Goal: Task Accomplishment & Management: Manage account settings

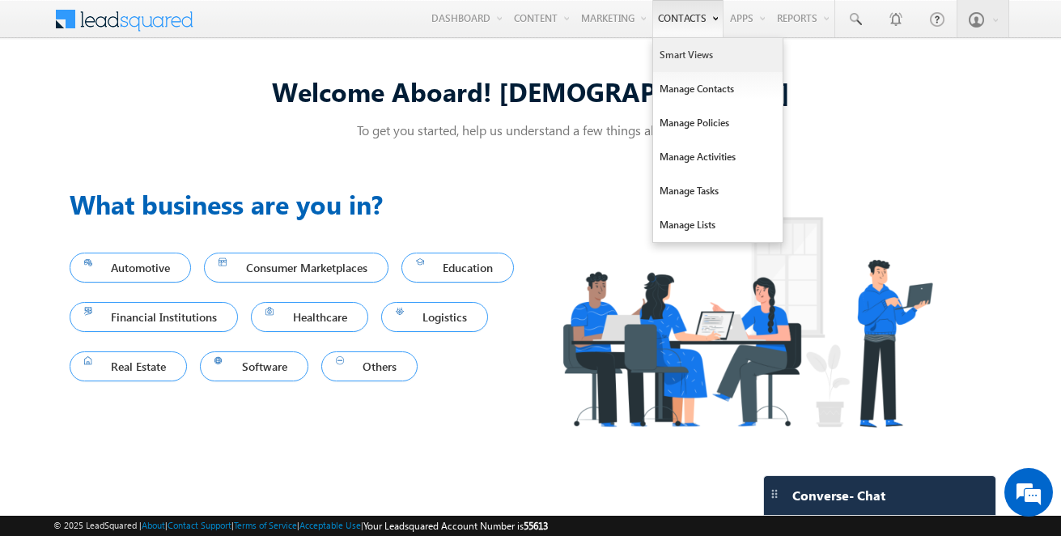
click at [669, 54] on link "Smart Views" at bounding box center [717, 55] width 129 height 34
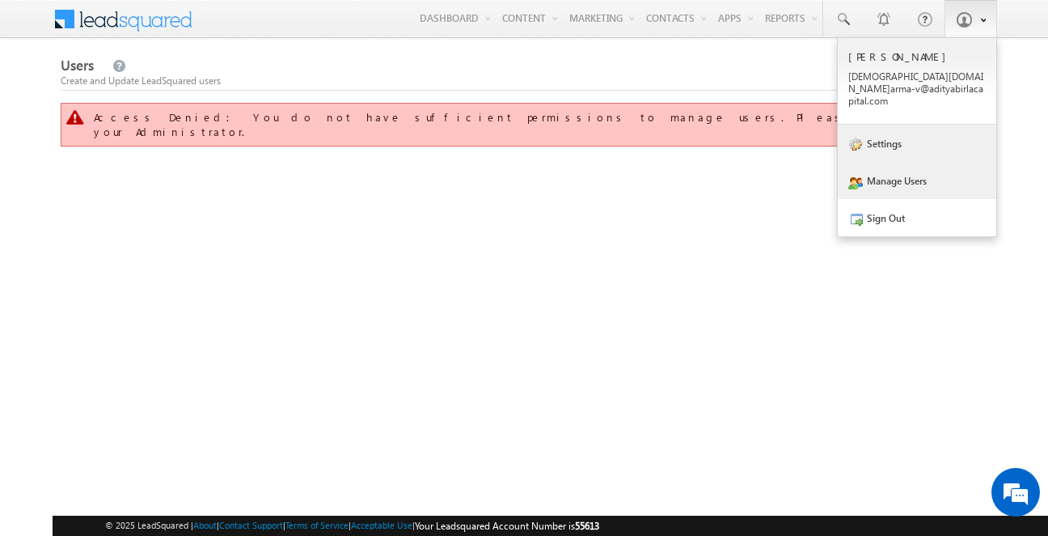
click at [879, 125] on link "Settings" at bounding box center [917, 143] width 159 height 37
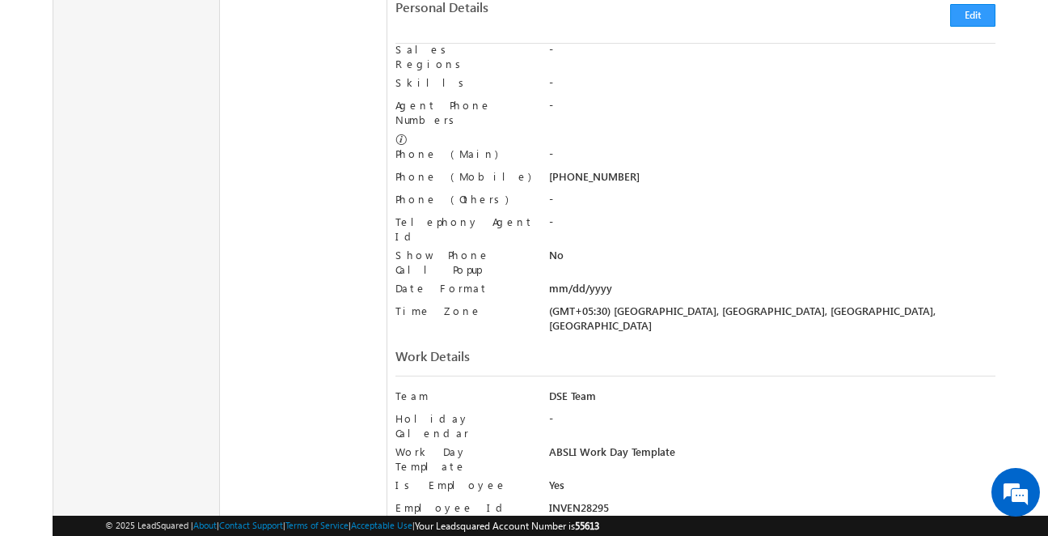
scroll to position [458, 0]
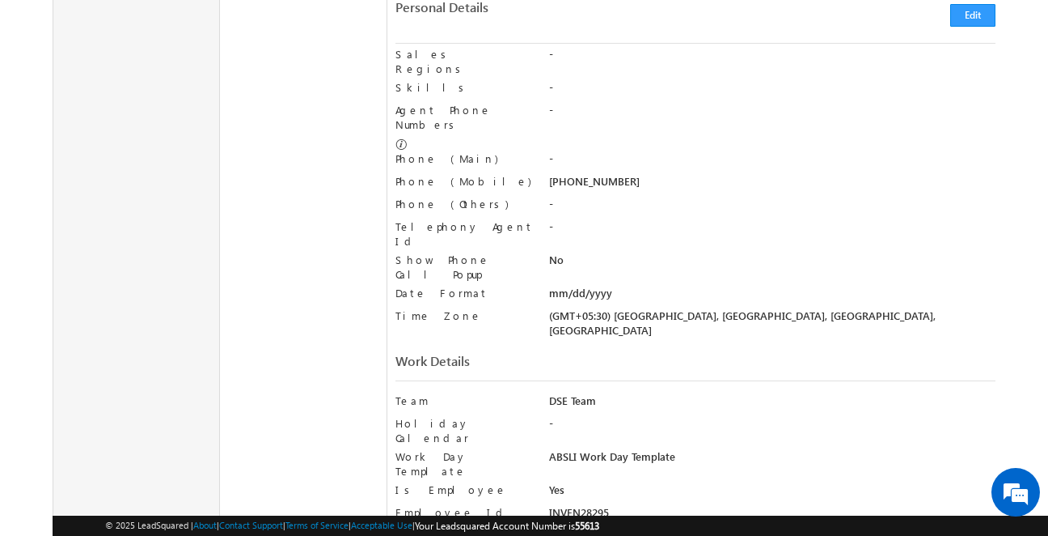
drag, startPoint x: 631, startPoint y: 529, endPoint x: 600, endPoint y: 529, distance: 30.7
click at [600, 529] on div "© 2025 LeadSquared | About | Contact Support | Terms of Service | Acceptable Us…" at bounding box center [576, 525] width 943 height 15
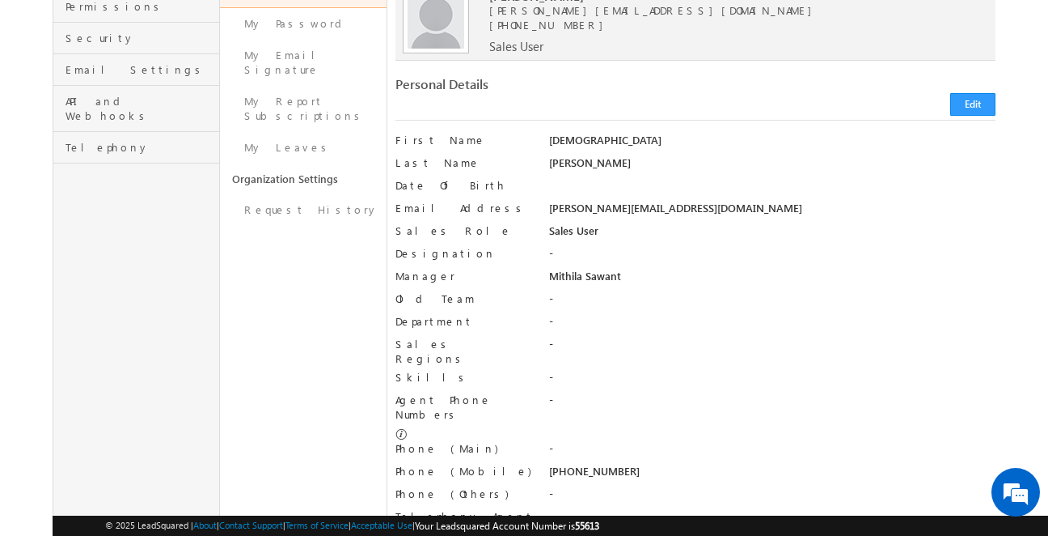
scroll to position [0, 0]
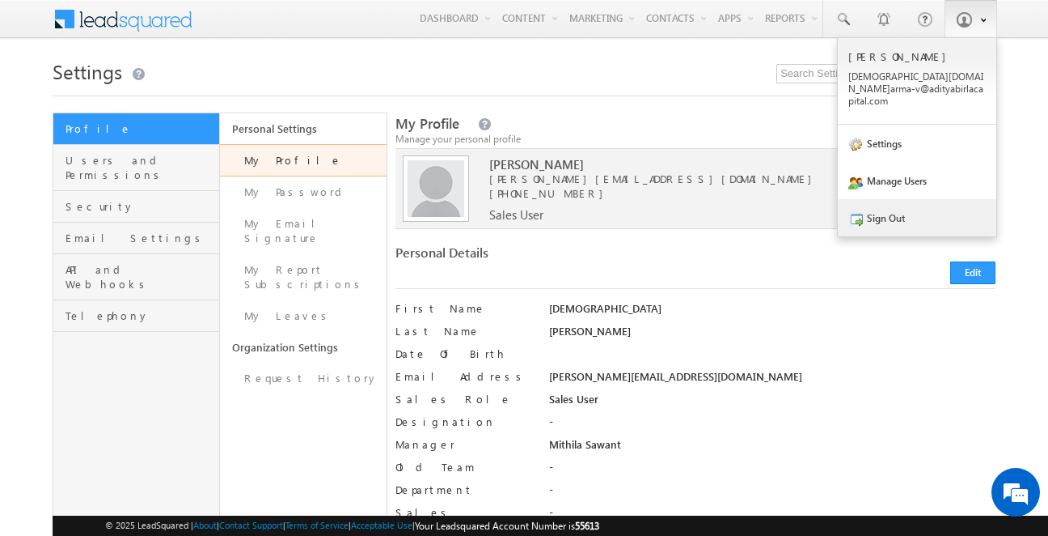
drag, startPoint x: 874, startPoint y: 193, endPoint x: 875, endPoint y: 208, distance: 14.6
click at [874, 199] on link "Sign Out" at bounding box center [917, 217] width 159 height 37
